Goal: Information Seeking & Learning: Learn about a topic

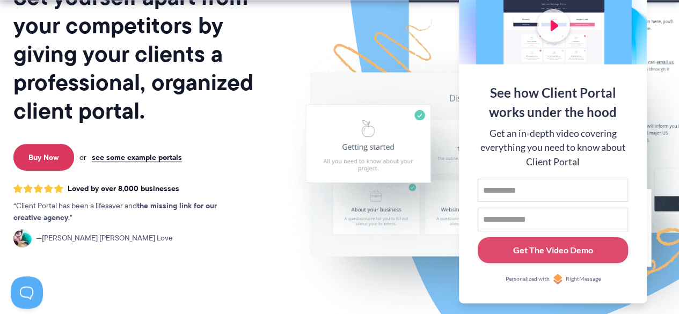
scroll to position [168, 0]
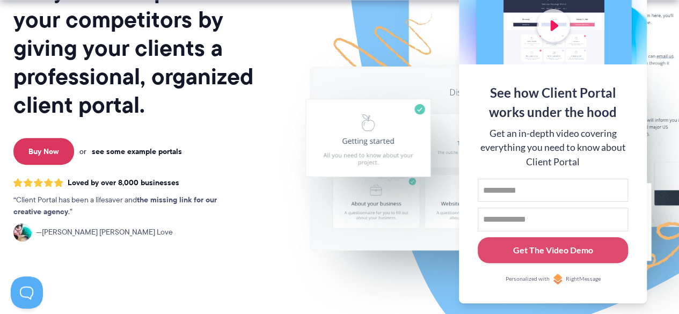
click at [138, 153] on link "see some example portals" at bounding box center [137, 152] width 90 height 10
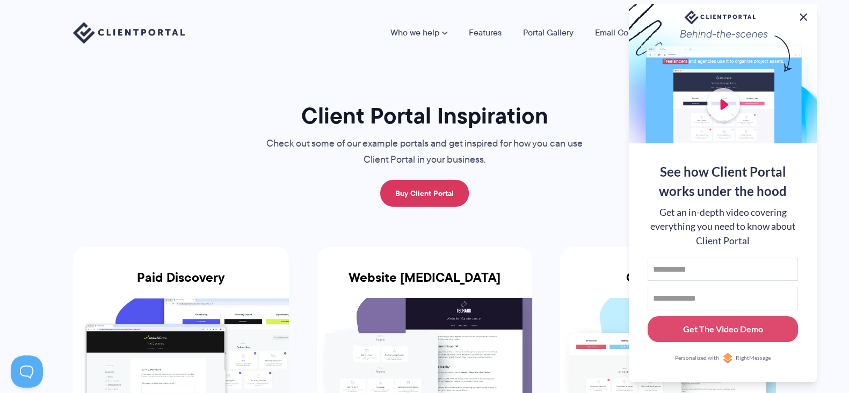
click at [678, 17] on button at bounding box center [803, 17] width 13 height 13
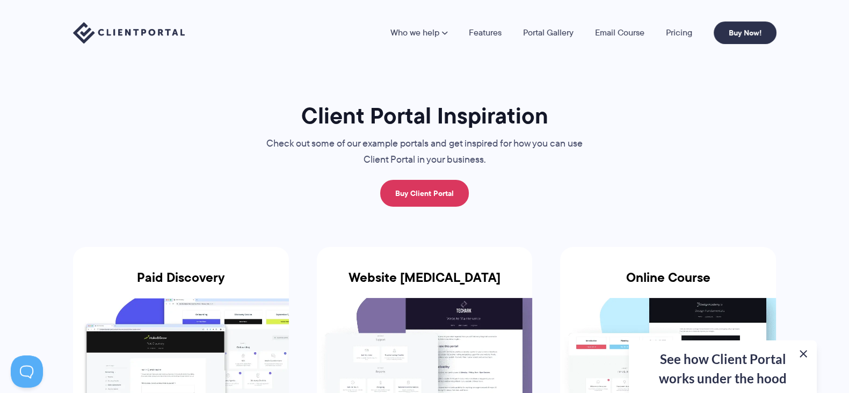
click at [678, 313] on button at bounding box center [803, 353] width 13 height 13
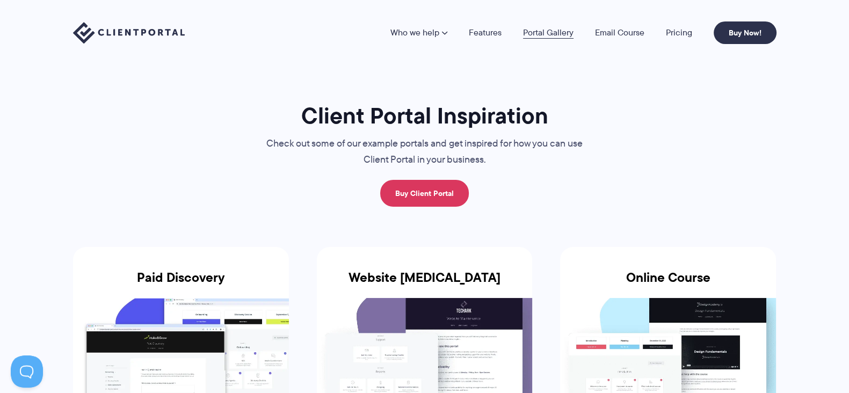
click at [557, 31] on link "Portal Gallery" at bounding box center [548, 32] width 50 height 9
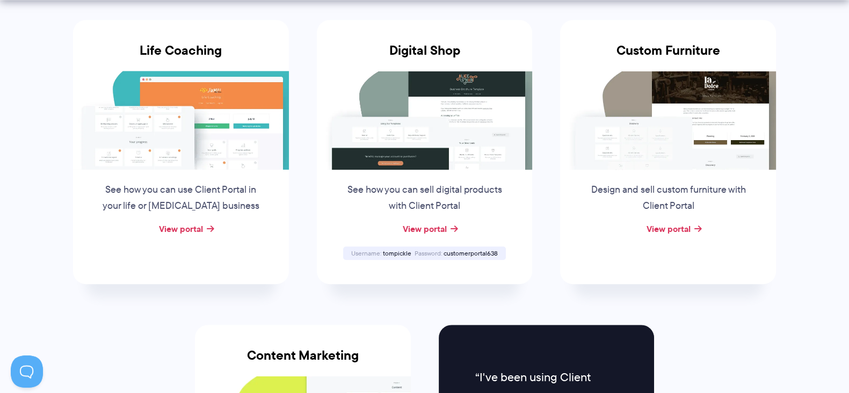
scroll to position [855, 0]
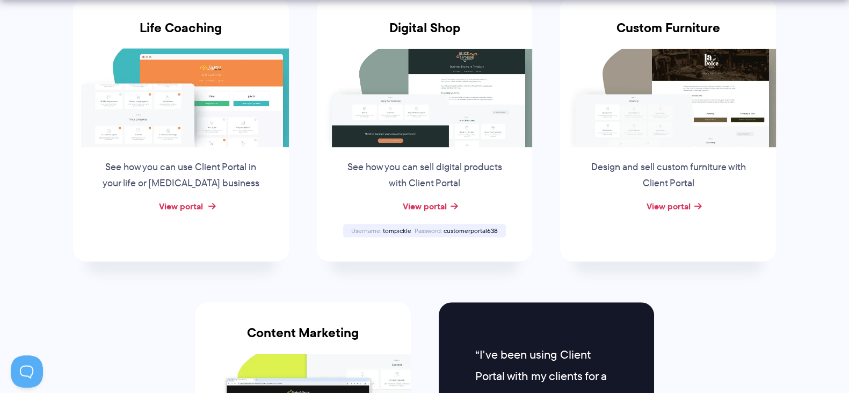
click at [174, 210] on link "View portal" at bounding box center [181, 206] width 44 height 13
